Goal: Task Accomplishment & Management: Manage account settings

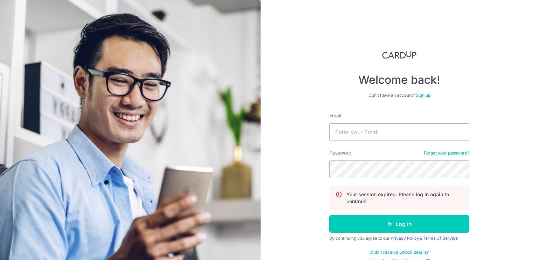
click at [329, 141] on nordpass-icon at bounding box center [329, 141] width 0 height 0
click at [436, 131] on input "Email" at bounding box center [399, 132] width 140 height 18
click at [0, 260] on nordpass-autofill-portal at bounding box center [0, 260] width 0 height 0
type input "[PERSON_NAME][EMAIL_ADDRESS][DOMAIN_NAME]"
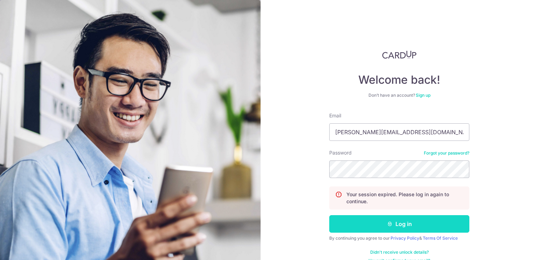
click at [373, 227] on button "Log in" at bounding box center [399, 224] width 140 height 18
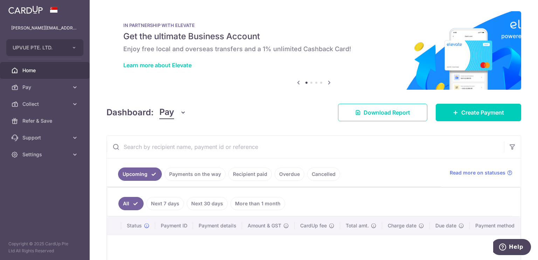
click at [169, 112] on span "Pay" at bounding box center [166, 112] width 15 height 13
click at [181, 154] on link "Collect" at bounding box center [196, 149] width 73 height 17
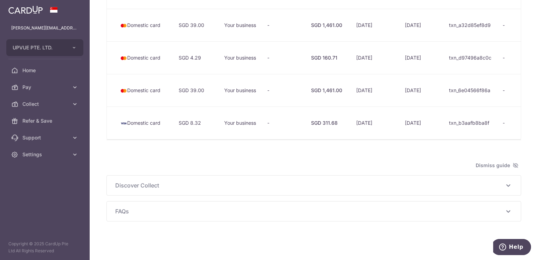
scroll to position [0, 507]
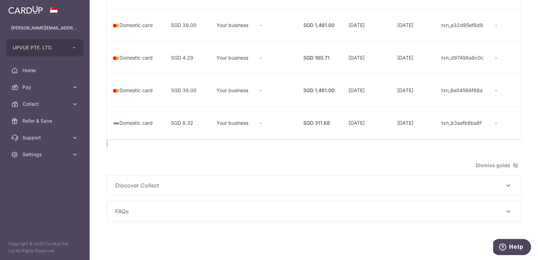
drag, startPoint x: 415, startPoint y: 140, endPoint x: 227, endPoint y: 144, distance: 187.5
click at [227, 144] on div "Overview Total amount incoming S$ Total amount received S$ Total payments recei…" at bounding box center [314, 33] width 415 height 376
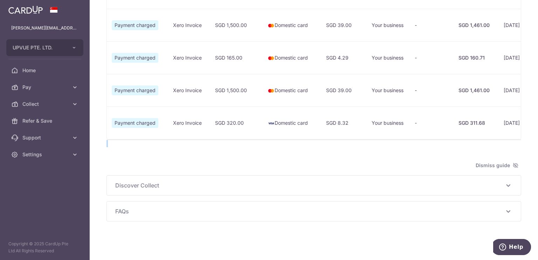
scroll to position [0, 0]
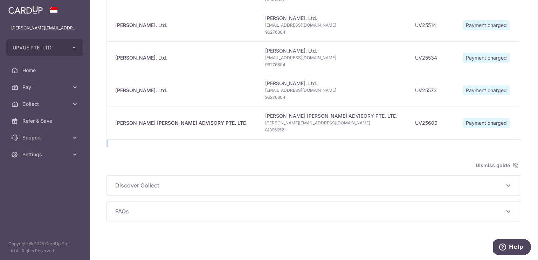
type input "[DATE]"
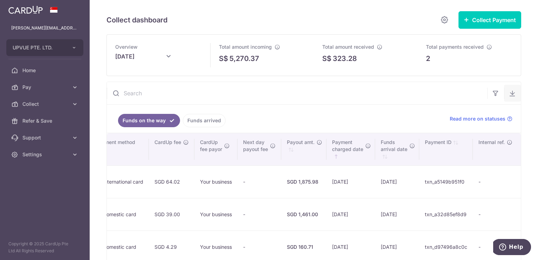
click at [509, 90] on icon "button" at bounding box center [512, 93] width 7 height 7
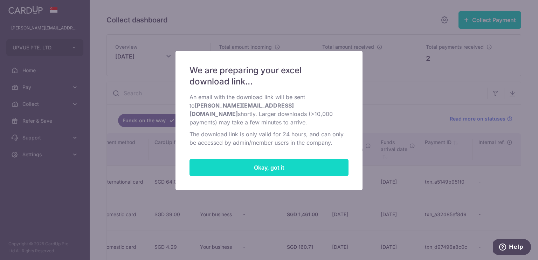
click at [331, 160] on button "Okay, got it" at bounding box center [269, 168] width 159 height 18
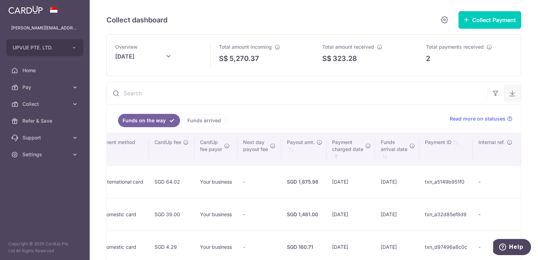
click at [509, 94] on icon "button" at bounding box center [512, 93] width 7 height 7
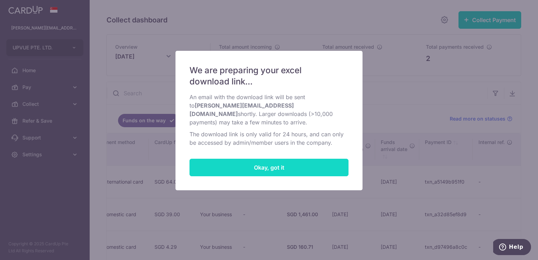
click at [326, 159] on button "Okay, got it" at bounding box center [269, 168] width 159 height 18
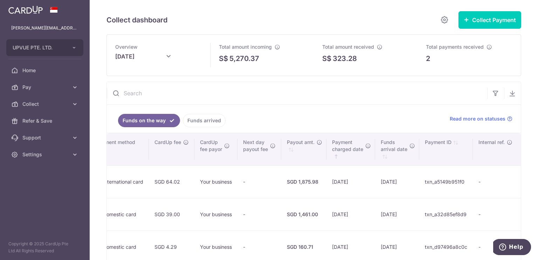
click at [531, 159] on div "Collect dashboard Collect Payment Create request to collect payments Custom Pay…" at bounding box center [314, 130] width 449 height 260
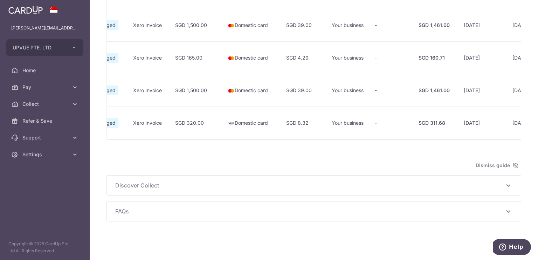
scroll to position [0, 394]
click at [394, 145] on div at bounding box center [314, 143] width 415 height 7
type input "[DATE]"
click at [394, 145] on div at bounding box center [314, 143] width 415 height 7
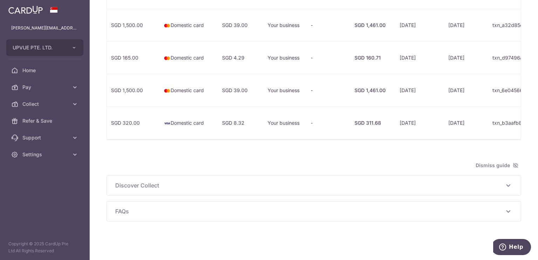
scroll to position [0, 458]
